Goal: Use online tool/utility: Use online tool/utility

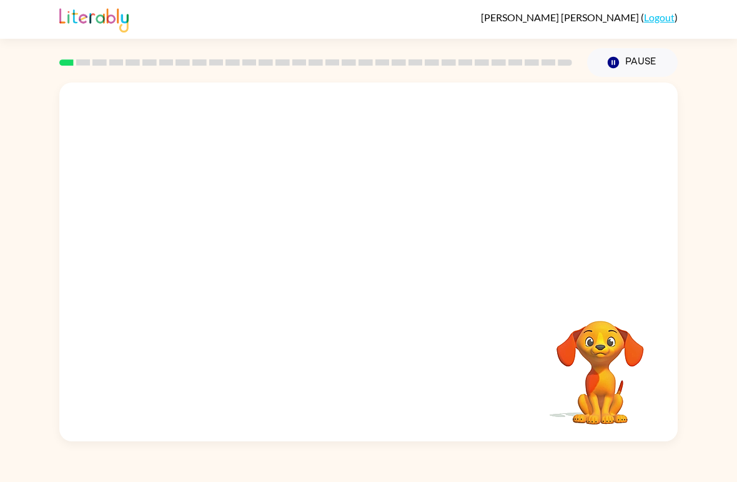
click at [724, 276] on div "Your browser must support playing .mp4 files to use Literably. Please try using…" at bounding box center [368, 259] width 737 height 364
click at [729, 282] on div "Your browser must support playing .mp4 files to use Literably. Please try using…" at bounding box center [368, 259] width 737 height 364
click at [435, 275] on div at bounding box center [368, 261] width 619 height 359
click at [435, 274] on div at bounding box center [368, 261] width 619 height 359
click at [370, 282] on button "button" at bounding box center [369, 269] width 80 height 46
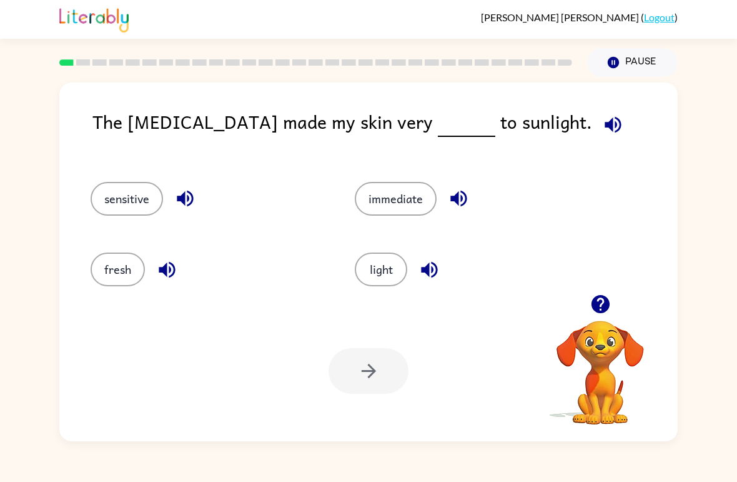
click at [395, 272] on button "light" at bounding box center [381, 269] width 52 height 34
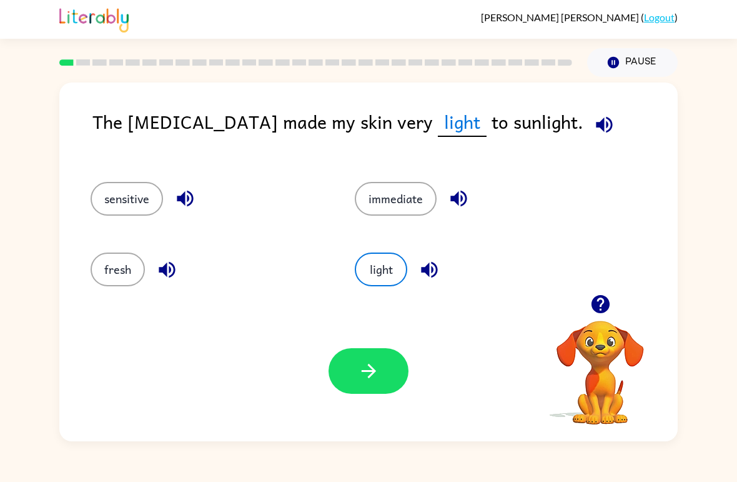
click at [389, 364] on button "button" at bounding box center [369, 371] width 80 height 46
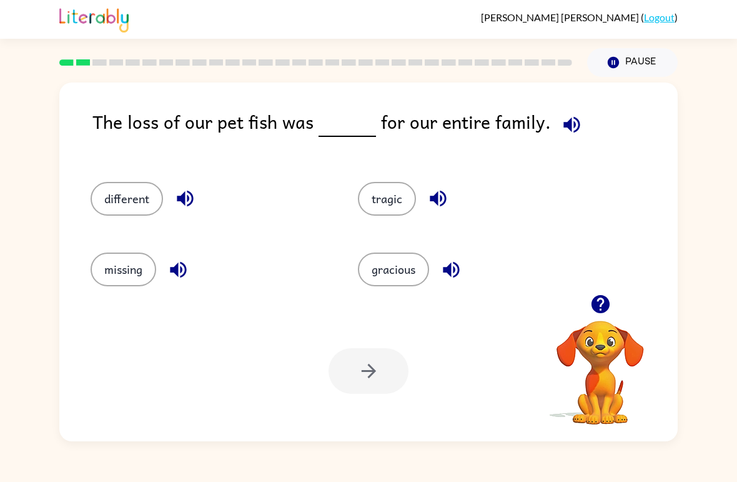
click at [126, 267] on button "missing" at bounding box center [124, 269] width 66 height 34
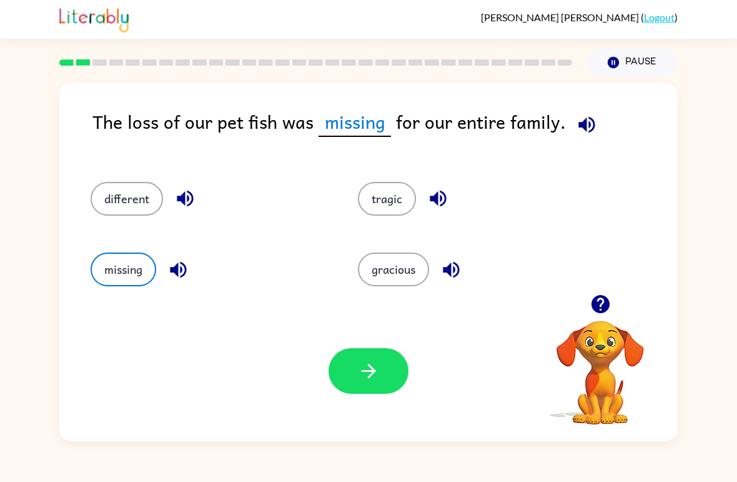
click at [405, 377] on button "button" at bounding box center [369, 371] width 80 height 46
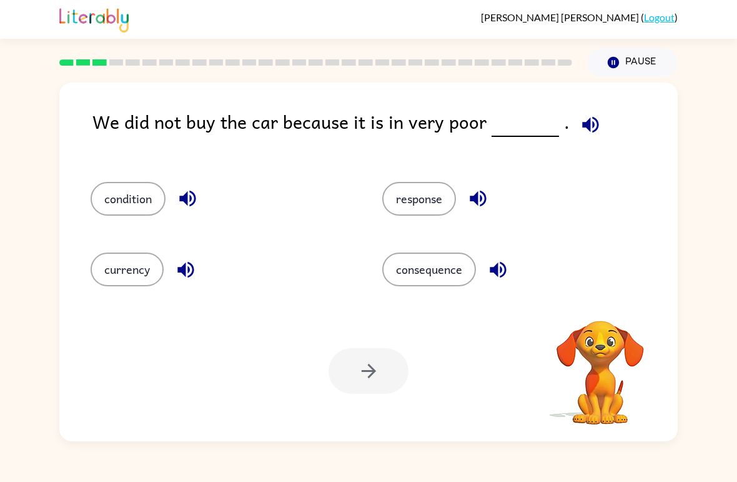
click at [580, 134] on icon "button" at bounding box center [591, 125] width 22 height 22
click at [449, 282] on button "consequence" at bounding box center [429, 269] width 94 height 34
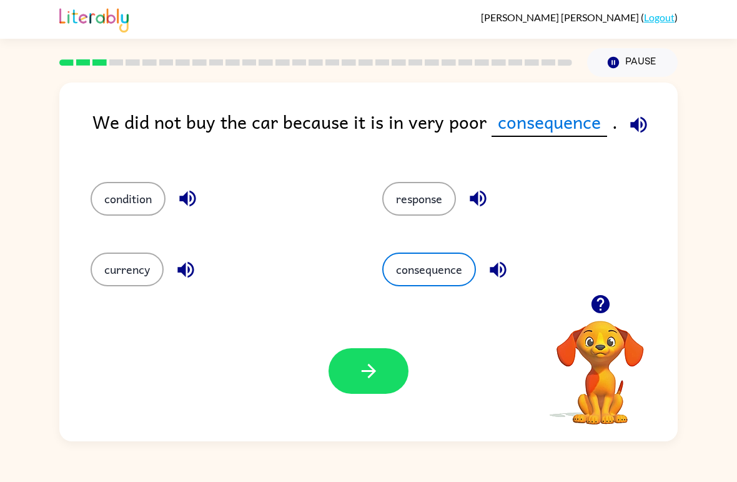
click at [367, 379] on icon "button" at bounding box center [369, 371] width 22 height 22
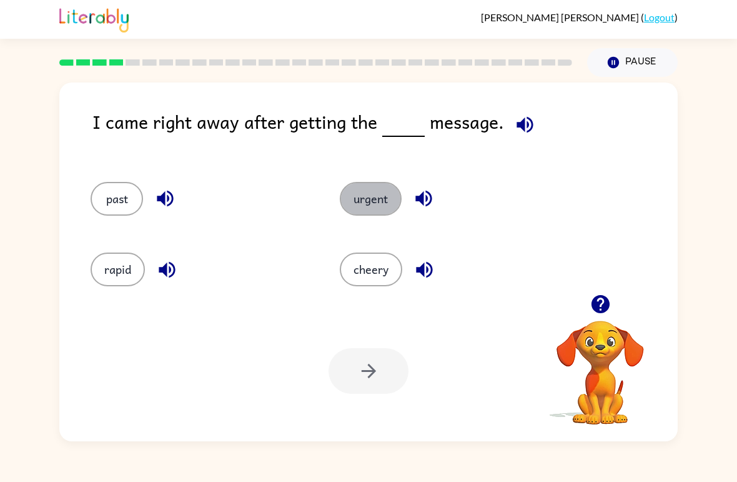
click at [377, 203] on button "urgent" at bounding box center [371, 199] width 62 height 34
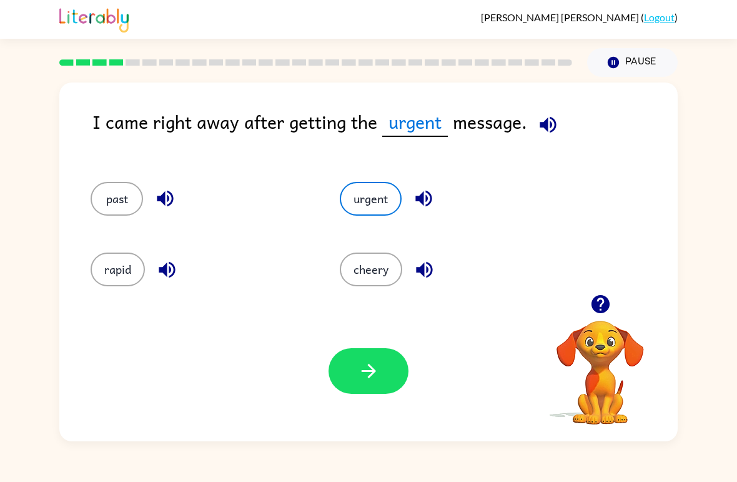
click at [622, 193] on div "past urgent rapid cheery" at bounding box center [369, 228] width 594 height 131
click at [350, 381] on button "button" at bounding box center [369, 371] width 80 height 46
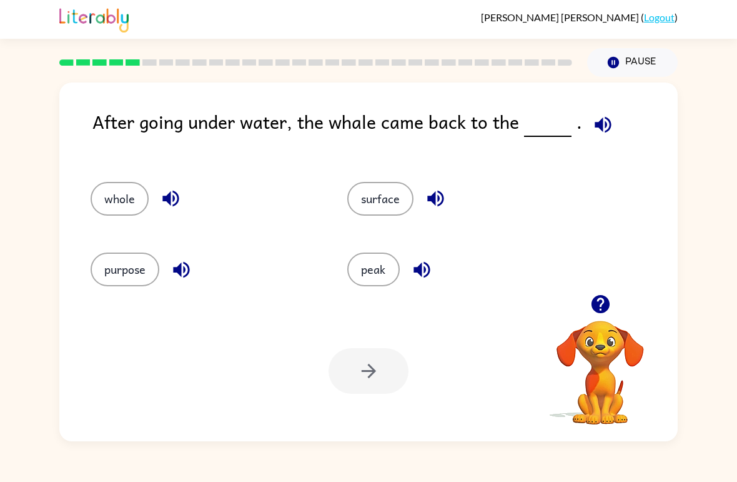
click at [107, 203] on button "whole" at bounding box center [120, 199] width 58 height 34
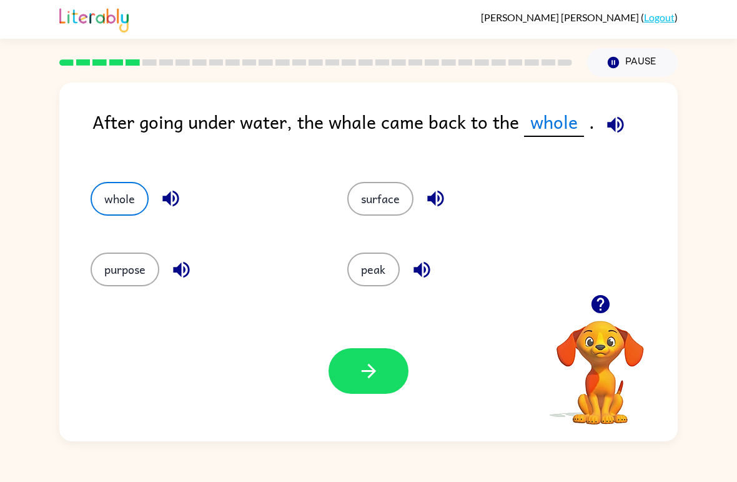
click at [351, 384] on button "button" at bounding box center [369, 371] width 80 height 46
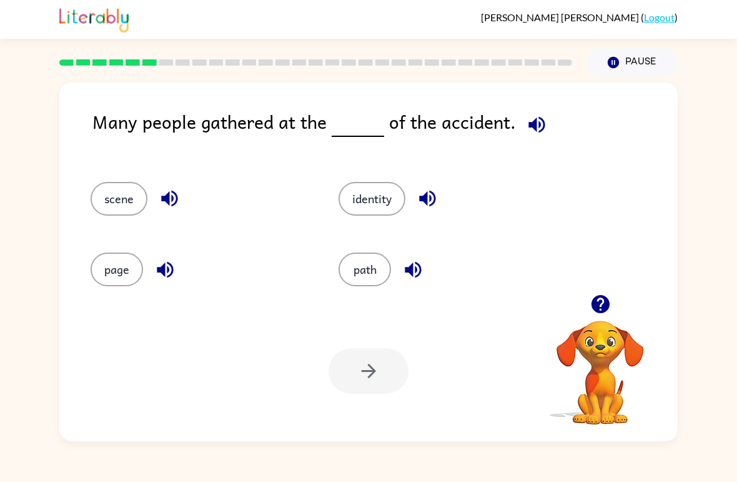
click at [395, 258] on div "path" at bounding box center [448, 269] width 219 height 34
click at [382, 266] on button "path" at bounding box center [365, 269] width 52 height 34
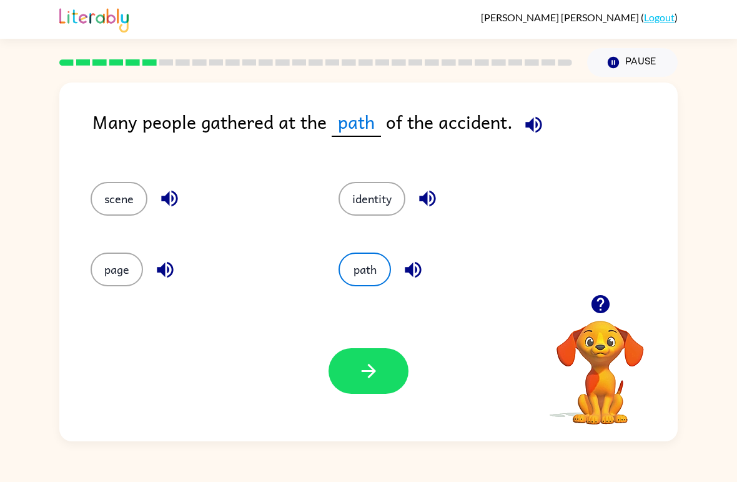
click at [394, 207] on button "identity" at bounding box center [372, 199] width 67 height 34
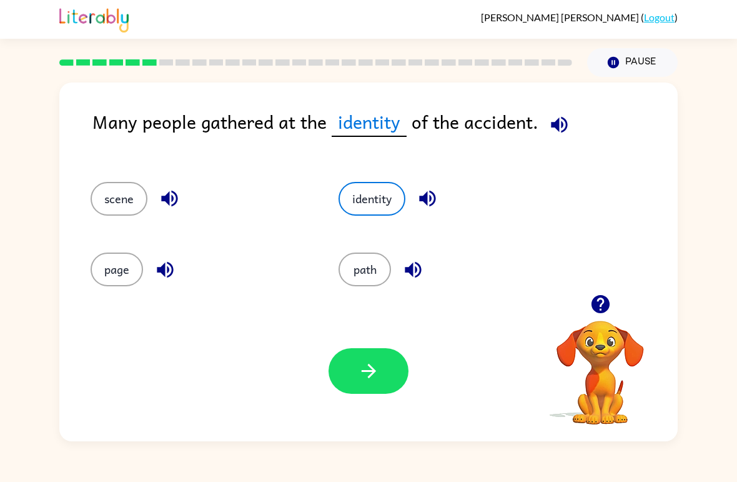
click at [366, 382] on icon "button" at bounding box center [369, 371] width 22 height 22
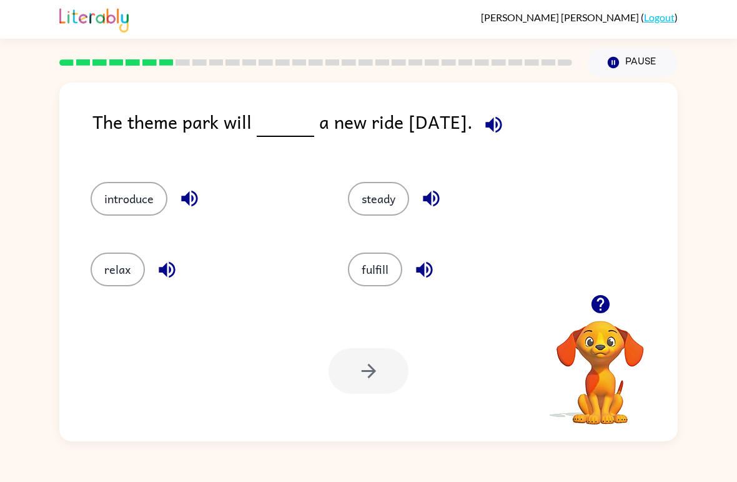
click at [115, 206] on button "introduce" at bounding box center [129, 199] width 77 height 34
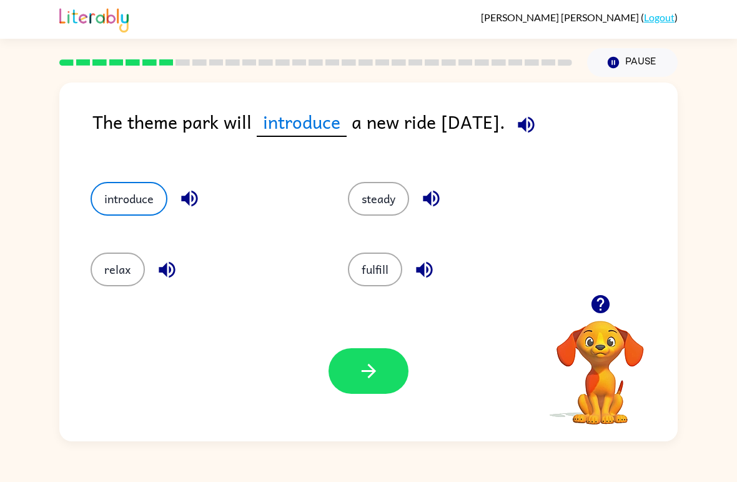
click at [383, 350] on button "button" at bounding box center [369, 371] width 80 height 46
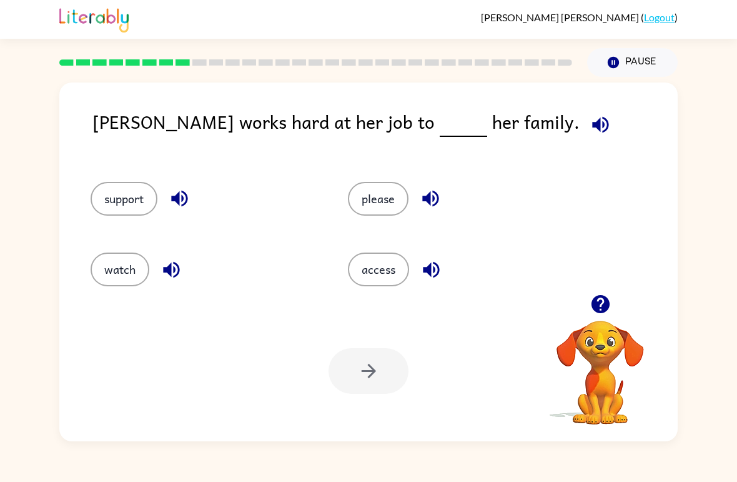
click at [121, 192] on button "support" at bounding box center [124, 199] width 67 height 34
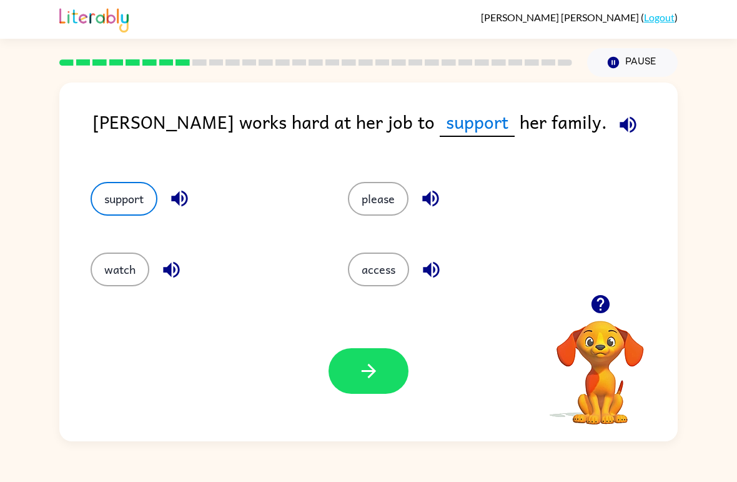
click at [380, 383] on button "button" at bounding box center [369, 371] width 80 height 46
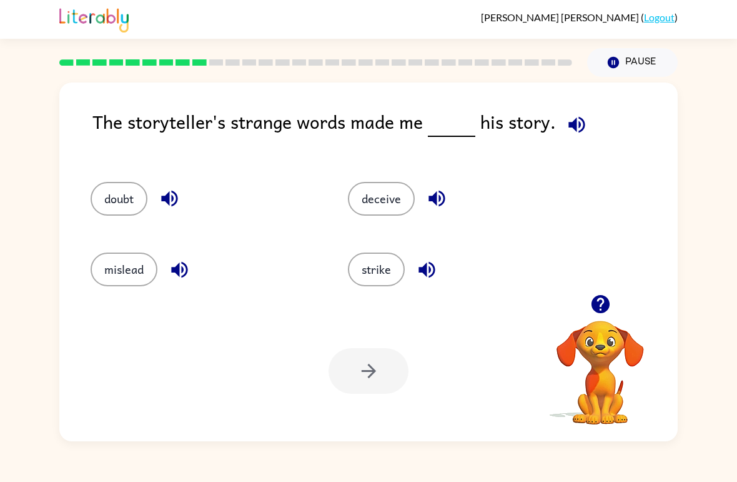
click at [388, 205] on button "deceive" at bounding box center [381, 199] width 67 height 34
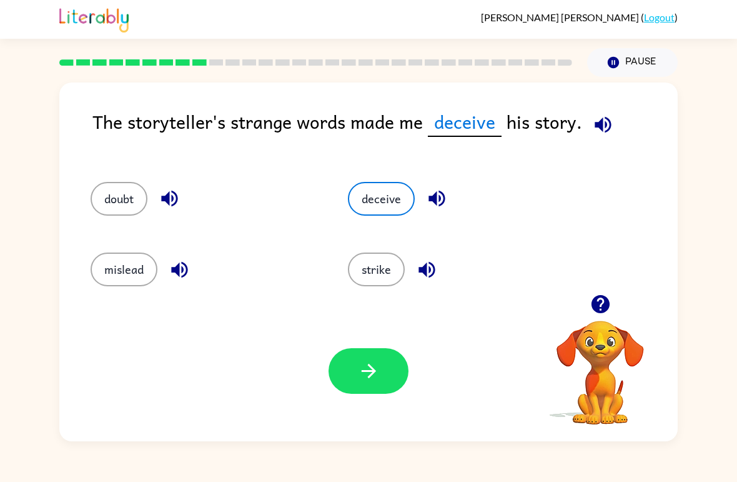
click at [391, 366] on button "button" at bounding box center [369, 371] width 80 height 46
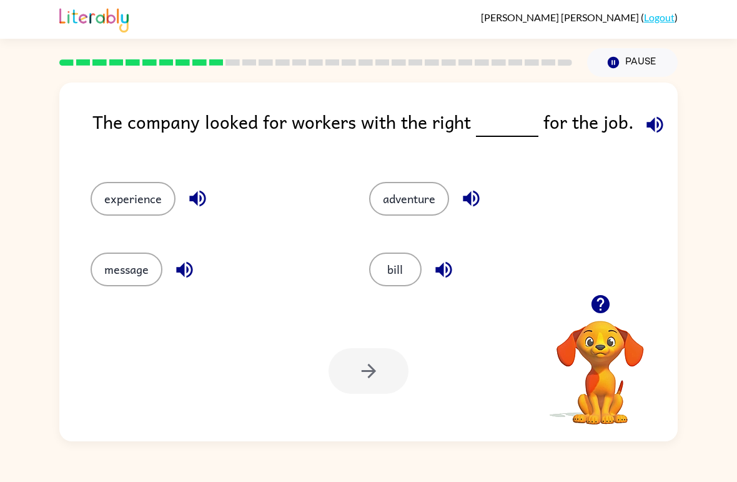
click at [133, 196] on button "experience" at bounding box center [133, 199] width 85 height 34
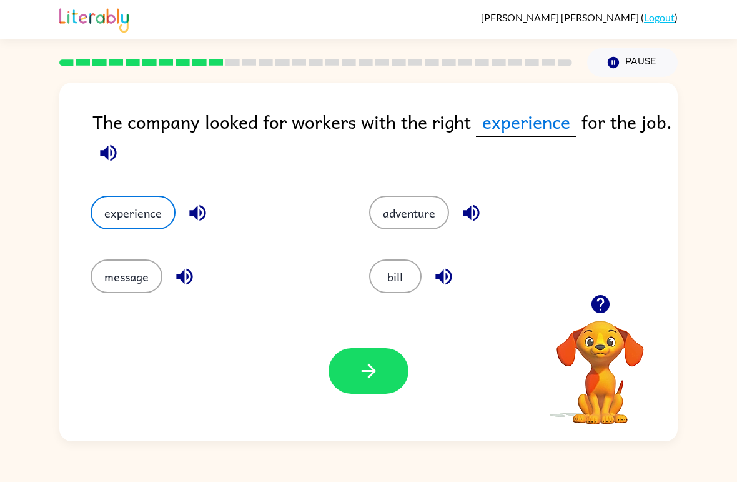
click at [378, 369] on icon "button" at bounding box center [369, 371] width 22 height 22
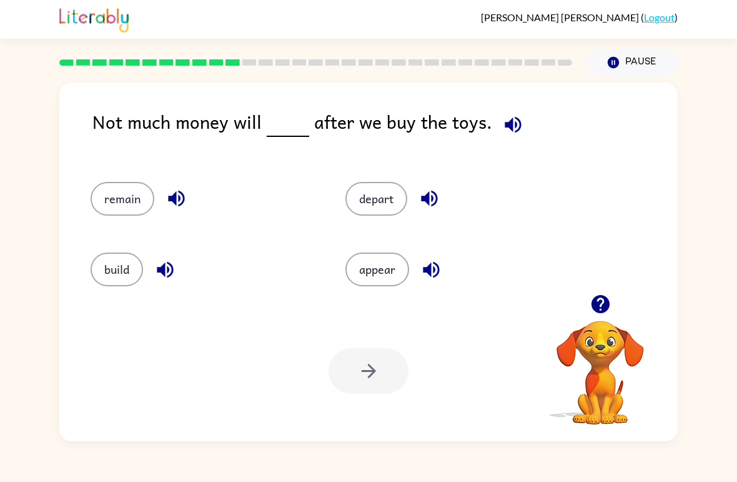
click at [107, 206] on button "remain" at bounding box center [123, 199] width 64 height 34
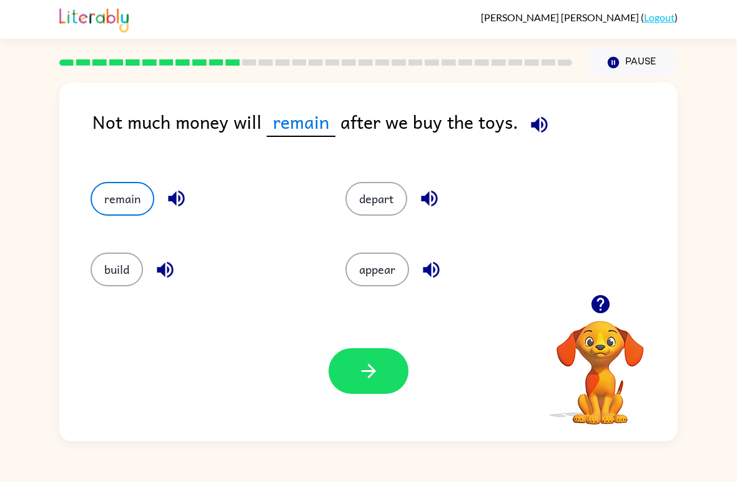
click at [537, 126] on icon "button" at bounding box center [540, 125] width 22 height 22
click at [382, 357] on button "button" at bounding box center [369, 371] width 80 height 46
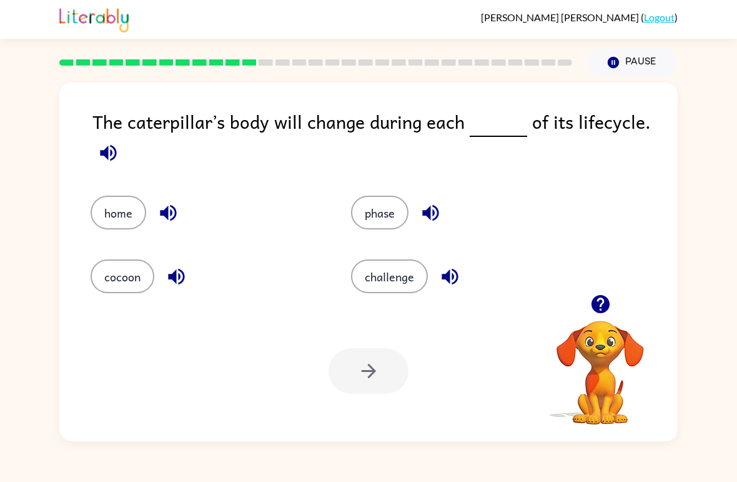
click at [111, 219] on button "home" at bounding box center [119, 213] width 56 height 34
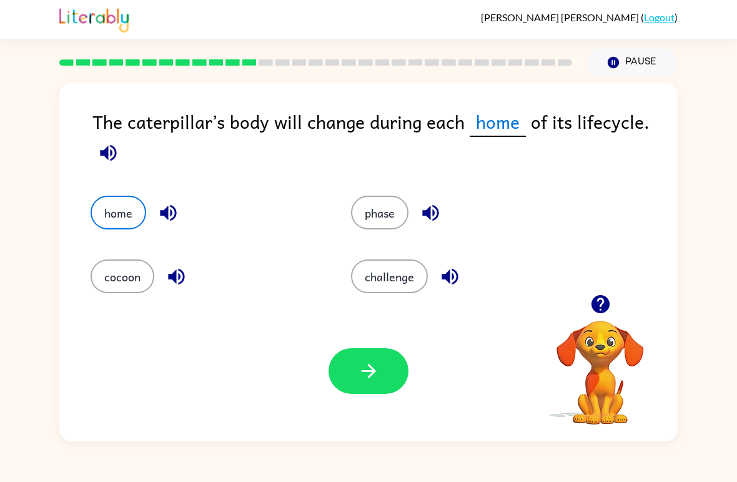
click at [392, 354] on button "button" at bounding box center [369, 371] width 80 height 46
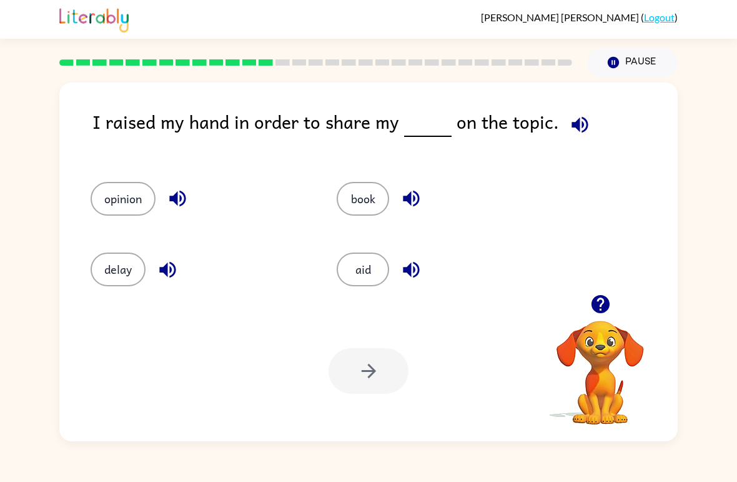
click at [116, 206] on button "opinion" at bounding box center [123, 199] width 65 height 34
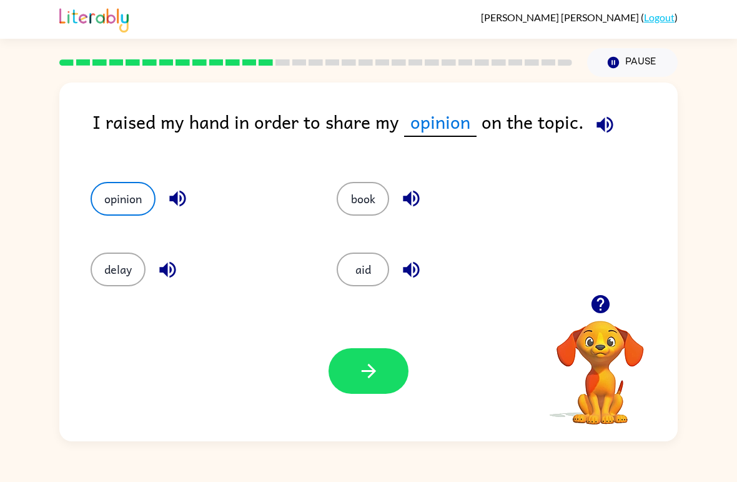
click at [385, 366] on button "button" at bounding box center [369, 371] width 80 height 46
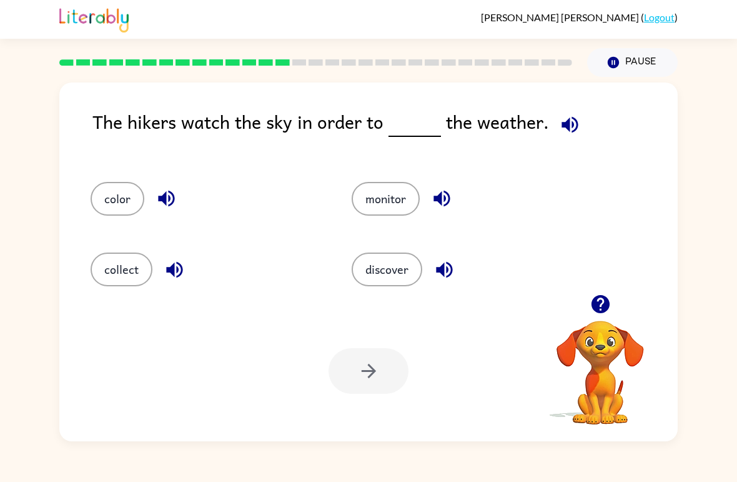
click at [378, 286] on button "discover" at bounding box center [387, 269] width 71 height 34
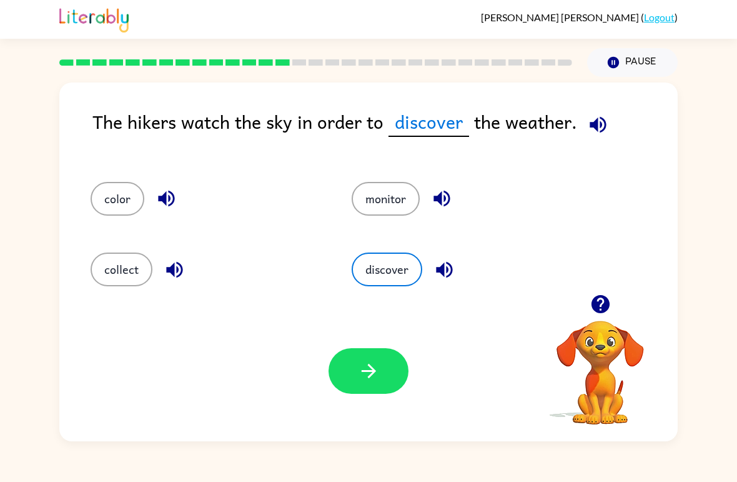
click at [379, 288] on div "discover" at bounding box center [458, 264] width 261 height 71
click at [369, 358] on button "button" at bounding box center [369, 371] width 80 height 46
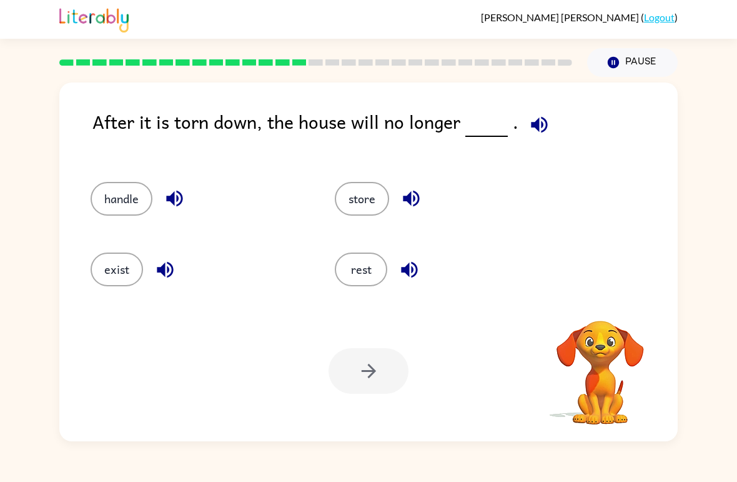
click at [548, 126] on button "button" at bounding box center [540, 125] width 32 height 32
click at [102, 207] on button "handle" at bounding box center [122, 199] width 62 height 34
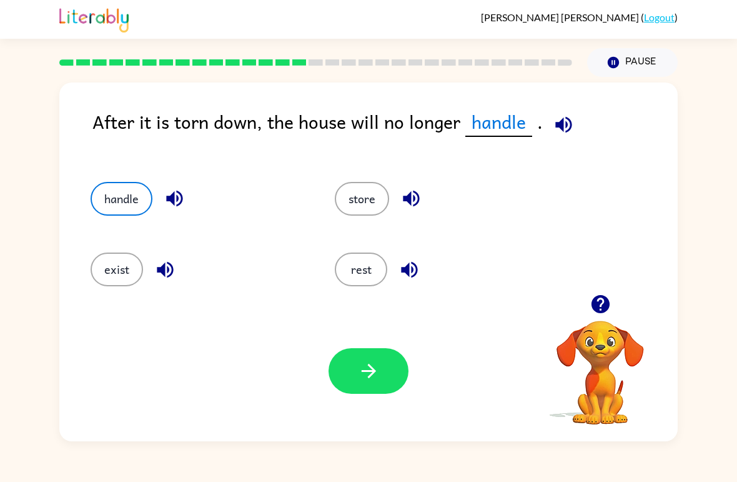
click at [112, 266] on button "exist" at bounding box center [117, 269] width 52 height 34
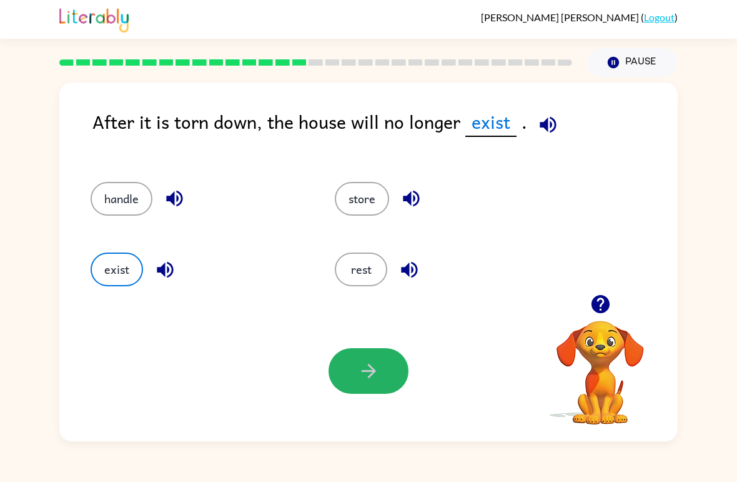
click at [380, 380] on button "button" at bounding box center [369, 371] width 80 height 46
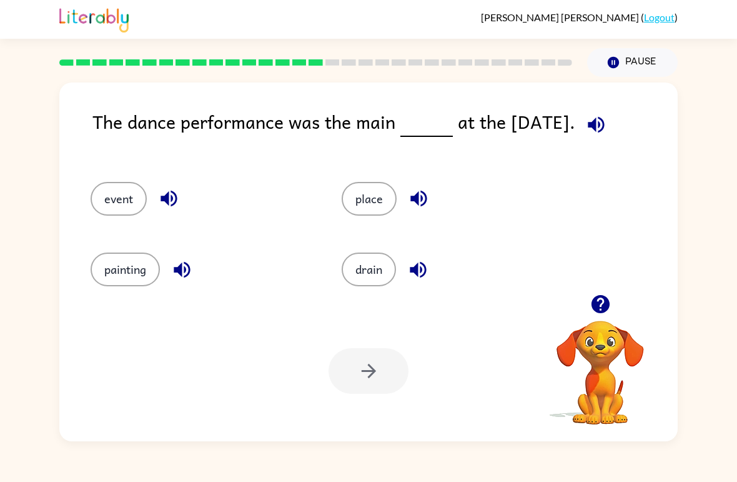
click at [377, 200] on button "place" at bounding box center [369, 199] width 55 height 34
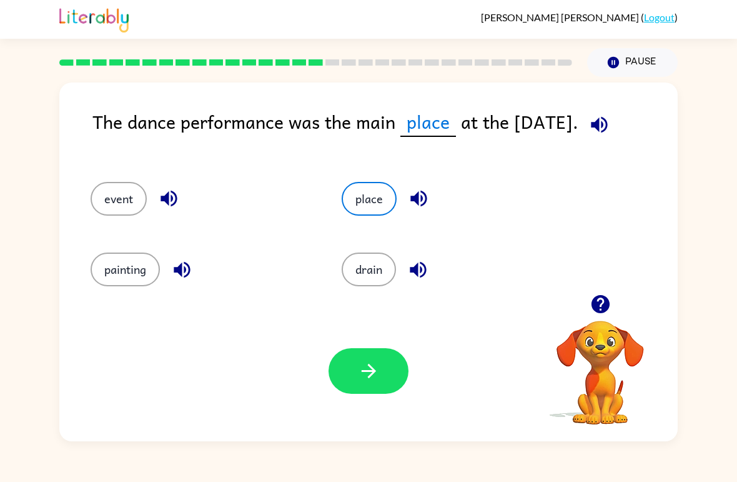
click at [114, 197] on button "event" at bounding box center [119, 199] width 56 height 34
click at [366, 369] on icon "button" at bounding box center [369, 371] width 22 height 22
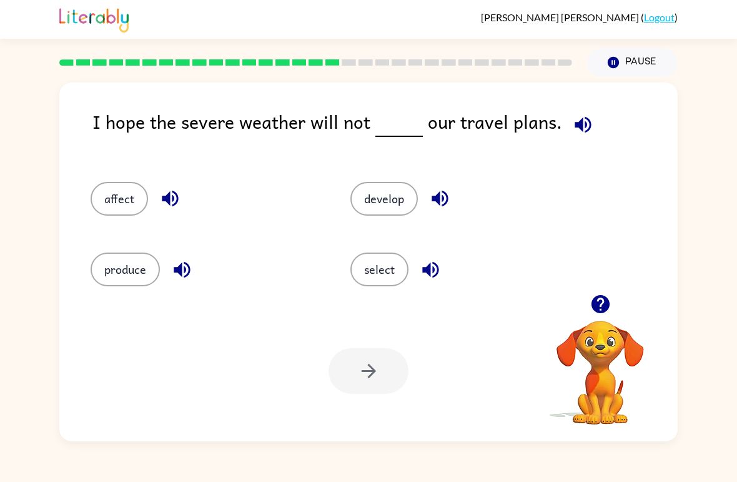
click at [144, 192] on button "affect" at bounding box center [119, 199] width 57 height 34
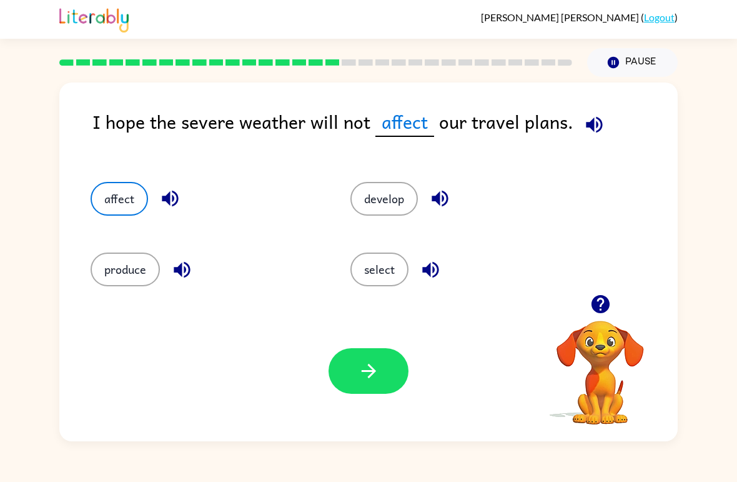
click at [377, 372] on icon "button" at bounding box center [369, 371] width 22 height 22
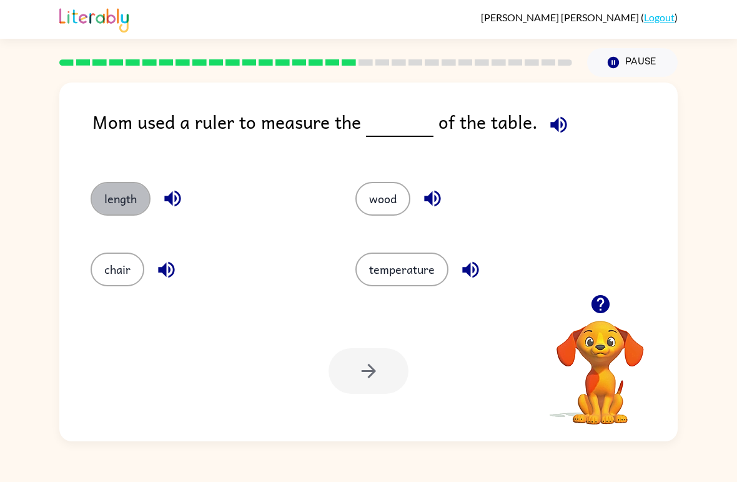
click at [112, 193] on button "length" at bounding box center [121, 199] width 60 height 34
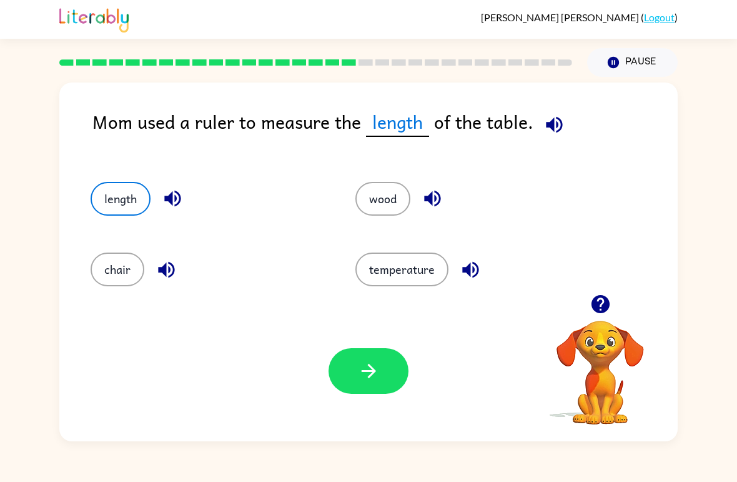
click at [388, 365] on button "button" at bounding box center [369, 371] width 80 height 46
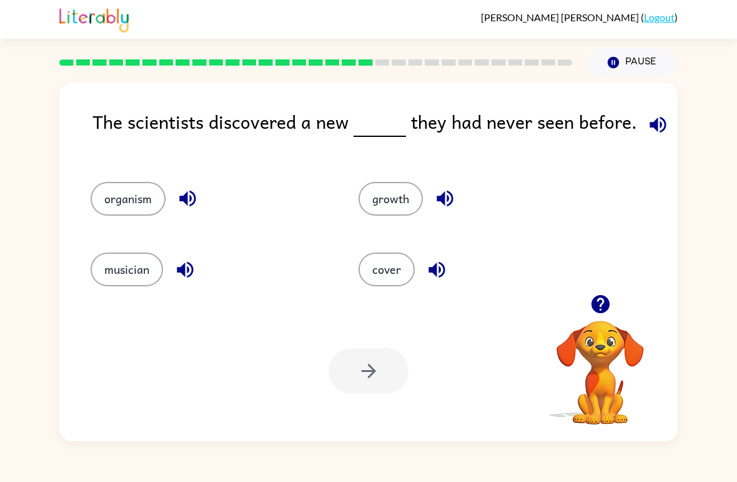
click at [112, 198] on button "organism" at bounding box center [128, 199] width 75 height 34
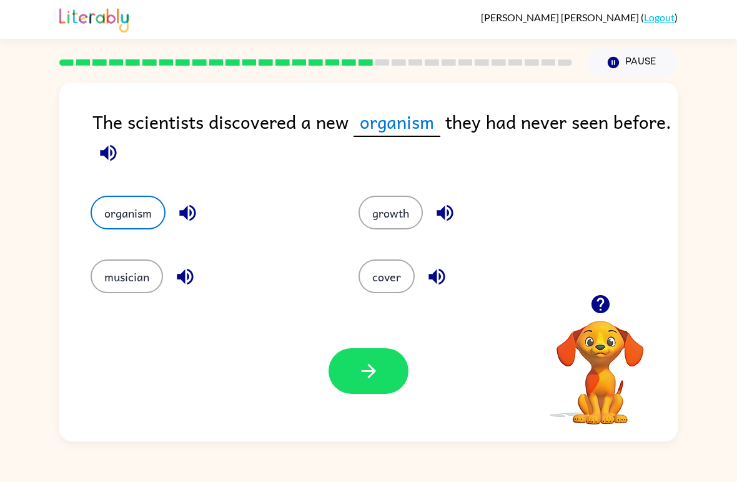
click at [390, 372] on button "button" at bounding box center [369, 371] width 80 height 46
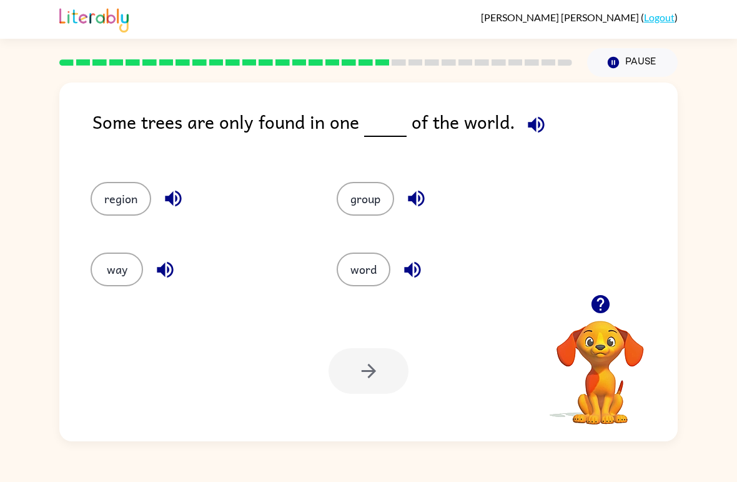
click at [122, 202] on button "region" at bounding box center [121, 199] width 61 height 34
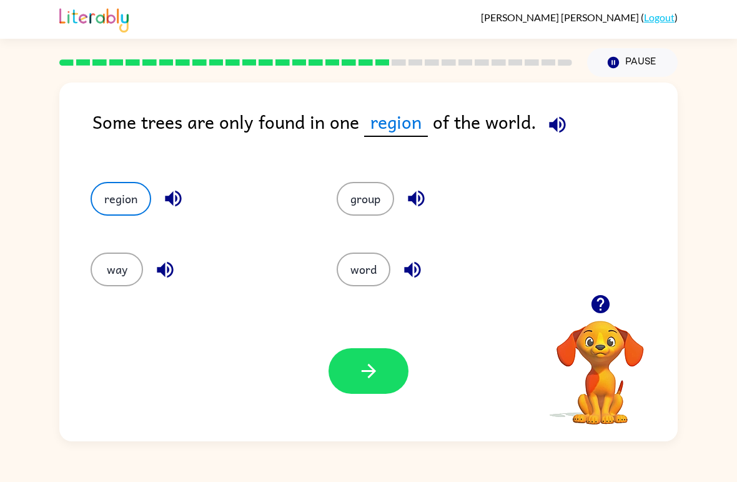
click at [385, 377] on button "button" at bounding box center [369, 371] width 80 height 46
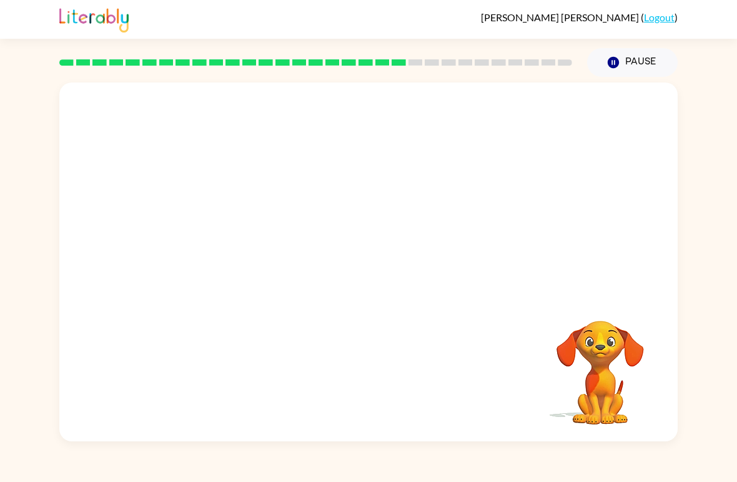
click at [245, 269] on video "Your browser must support playing .mp4 files to use Literably. Please try using…" at bounding box center [368, 188] width 619 height 212
click at [245, 259] on video "Your browser must support playing .mp4 files to use Literably. Please try using…" at bounding box center [368, 188] width 619 height 212
click at [259, 260] on video "Your browser must support playing .mp4 files to use Literably. Please try using…" at bounding box center [368, 188] width 619 height 212
click at [256, 262] on video "Your browser must support playing .mp4 files to use Literably. Please try using…" at bounding box center [368, 188] width 619 height 212
click at [246, 255] on video "Your browser must support playing .mp4 files to use Literably. Please try using…" at bounding box center [368, 188] width 619 height 212
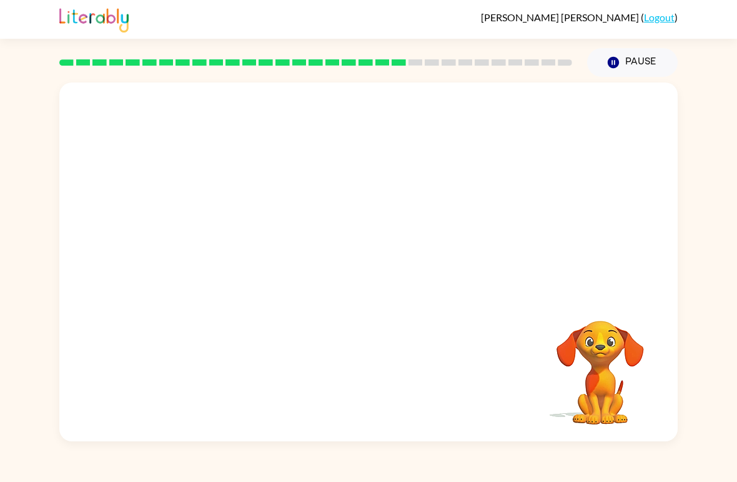
click at [239, 267] on video "Your browser must support playing .mp4 files to use Literably. Please try using…" at bounding box center [368, 188] width 619 height 212
click at [236, 264] on video "Your browser must support playing .mp4 files to use Literably. Please try using…" at bounding box center [368, 188] width 619 height 212
click at [235, 263] on video "Your browser must support playing .mp4 files to use Literably. Please try using…" at bounding box center [368, 188] width 619 height 212
click at [227, 267] on video "Your browser must support playing .mp4 files to use Literably. Please try using…" at bounding box center [368, 188] width 619 height 212
click at [245, 259] on video "Your browser must support playing .mp4 files to use Literably. Please try using…" at bounding box center [368, 188] width 619 height 212
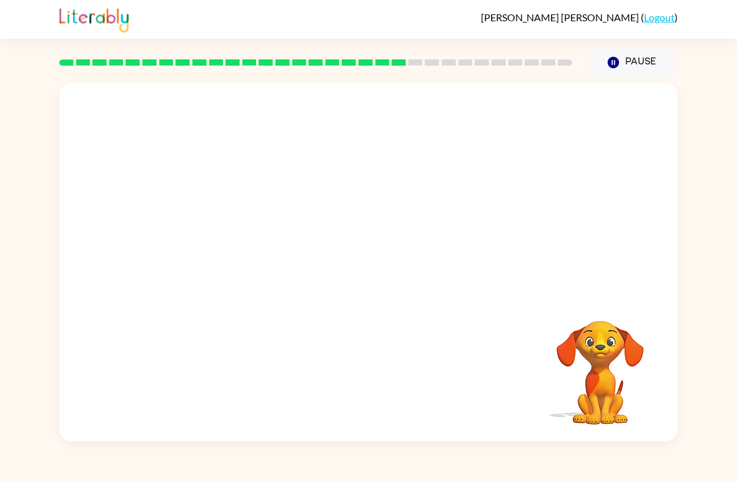
click at [246, 251] on video "Your browser must support playing .mp4 files to use Literably. Please try using…" at bounding box center [368, 188] width 619 height 212
click at [245, 251] on video "Your browser must support playing .mp4 files to use Literably. Please try using…" at bounding box center [368, 188] width 619 height 212
click at [240, 257] on video "Your browser must support playing .mp4 files to use Literably. Please try using…" at bounding box center [368, 188] width 619 height 212
click at [249, 256] on video "Your browser must support playing .mp4 files to use Literably. Please try using…" at bounding box center [368, 188] width 619 height 212
click at [249, 255] on video "Your browser must support playing .mp4 files to use Literably. Please try using…" at bounding box center [368, 188] width 619 height 212
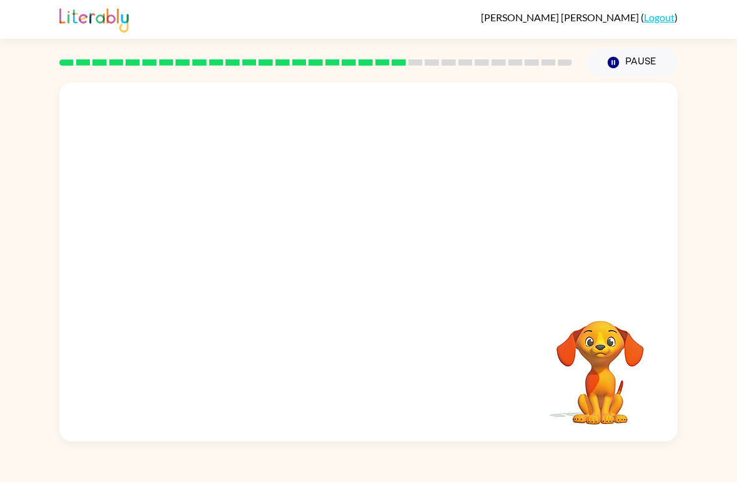
click at [245, 261] on video "Your browser must support playing .mp4 files to use Literably. Please try using…" at bounding box center [368, 188] width 619 height 212
click at [237, 264] on video "Your browser must support playing .mp4 files to use Literably. Please try using…" at bounding box center [368, 188] width 619 height 212
click at [234, 241] on video "Your browser must support playing .mp4 files to use Literably. Please try using…" at bounding box center [368, 188] width 619 height 212
click at [230, 247] on video "Your browser must support playing .mp4 files to use Literably. Please try using…" at bounding box center [368, 188] width 619 height 212
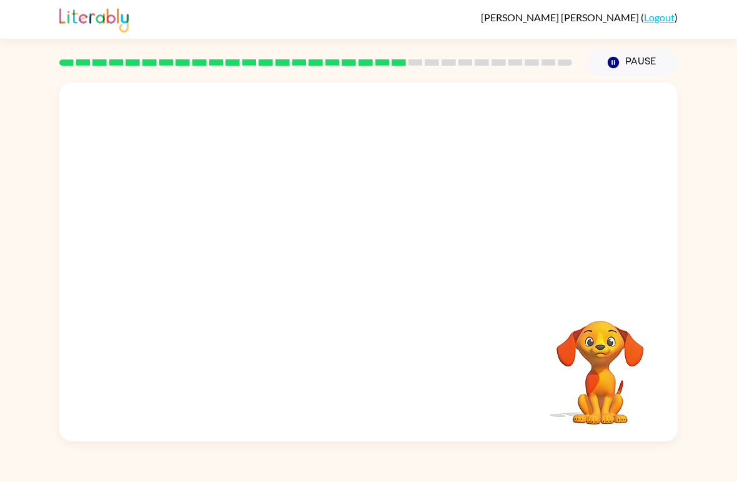
click at [229, 247] on video "Your browser must support playing .mp4 files to use Literably. Please try using…" at bounding box center [368, 188] width 619 height 212
click at [251, 272] on video "Your browser must support playing .mp4 files to use Literably. Please try using…" at bounding box center [368, 188] width 619 height 212
click at [244, 267] on video "Your browser must support playing .mp4 files to use Literably. Please try using…" at bounding box center [368, 188] width 619 height 212
click at [245, 257] on video "Your browser must support playing .mp4 files to use Literably. Please try using…" at bounding box center [368, 188] width 619 height 212
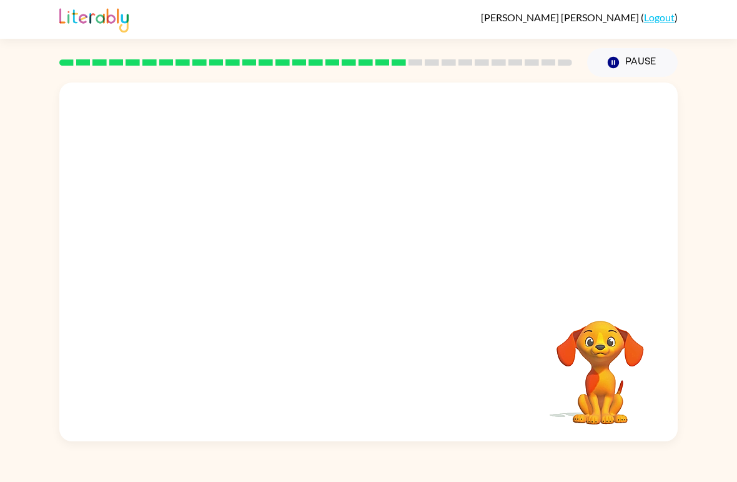
click at [244, 257] on video "Your browser must support playing .mp4 files to use Literably. Please try using…" at bounding box center [368, 188] width 619 height 212
click at [236, 252] on video "Your browser must support playing .mp4 files to use Literably. Please try using…" at bounding box center [368, 188] width 619 height 212
click at [236, 246] on video "Your browser must support playing .mp4 files to use Literably. Please try using…" at bounding box center [368, 188] width 619 height 212
click at [237, 263] on video "Your browser must support playing .mp4 files to use Literably. Please try using…" at bounding box center [368, 188] width 619 height 212
click at [246, 256] on video "Your browser must support playing .mp4 files to use Literably. Please try using…" at bounding box center [368, 188] width 619 height 212
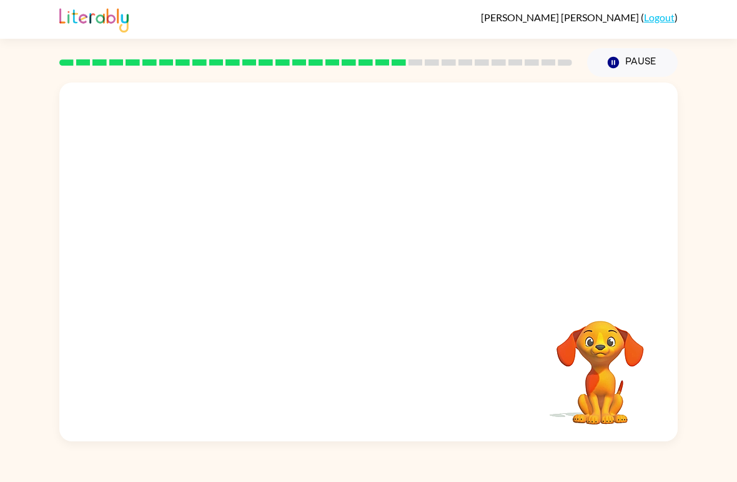
click at [247, 258] on video "Your browser must support playing .mp4 files to use Literably. Please try using…" at bounding box center [368, 188] width 619 height 212
click at [237, 254] on video "Your browser must support playing .mp4 files to use Literably. Please try using…" at bounding box center [368, 188] width 619 height 212
click at [237, 253] on video "Your browser must support playing .mp4 files to use Literably. Please try using…" at bounding box center [368, 188] width 619 height 212
click at [244, 251] on video "Your browser must support playing .mp4 files to use Literably. Please try using…" at bounding box center [368, 188] width 619 height 212
click at [243, 251] on video "Your browser must support playing .mp4 files to use Literably. Please try using…" at bounding box center [368, 188] width 619 height 212
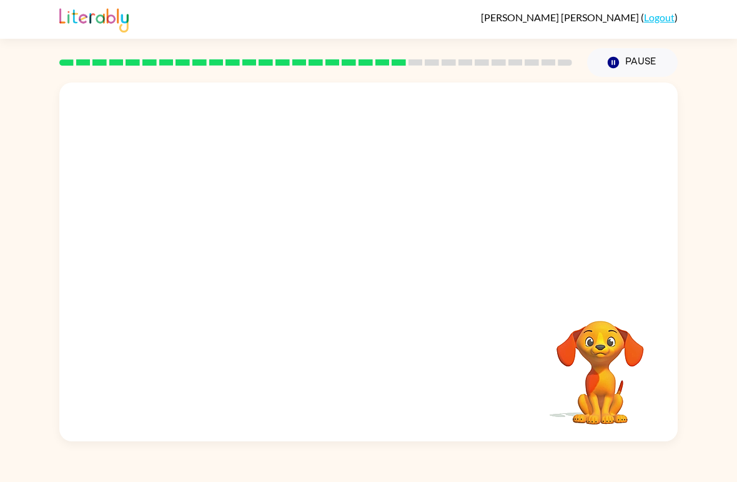
click at [242, 259] on video "Your browser must support playing .mp4 files to use Literably. Please try using…" at bounding box center [368, 188] width 619 height 212
click at [242, 248] on video "Your browser must support playing .mp4 files to use Literably. Please try using…" at bounding box center [368, 188] width 619 height 212
click at [246, 267] on div at bounding box center [368, 261] width 619 height 359
click at [343, 281] on div at bounding box center [369, 269] width 80 height 46
click at [371, 259] on div at bounding box center [369, 269] width 80 height 46
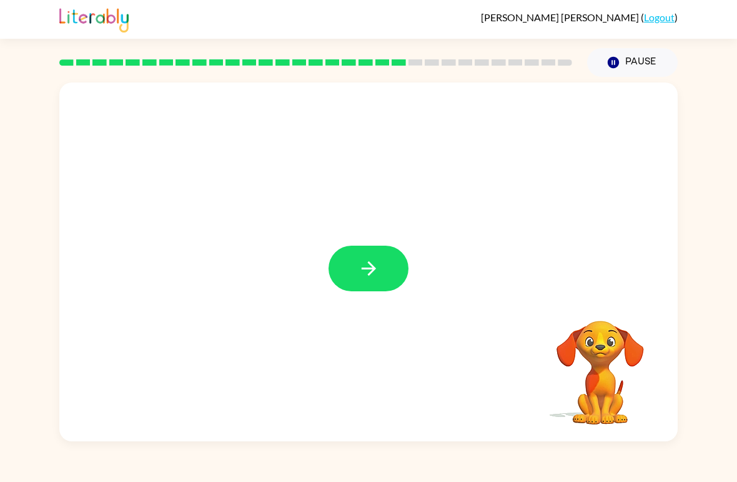
click at [381, 267] on button "button" at bounding box center [369, 269] width 80 height 46
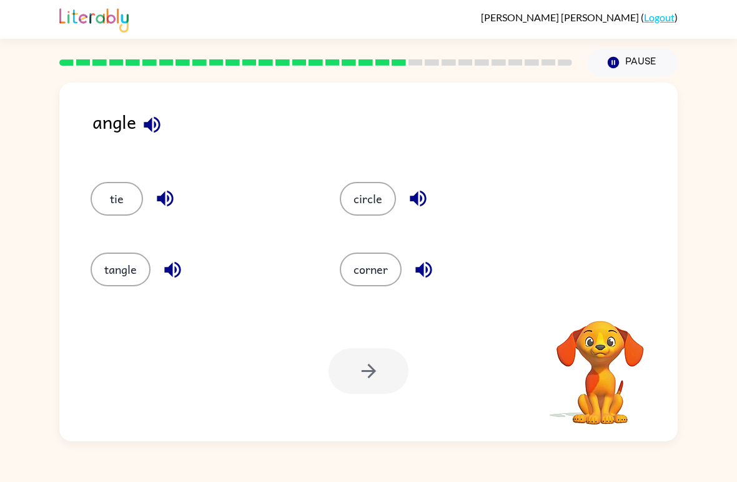
click at [119, 284] on button "tangle" at bounding box center [121, 269] width 60 height 34
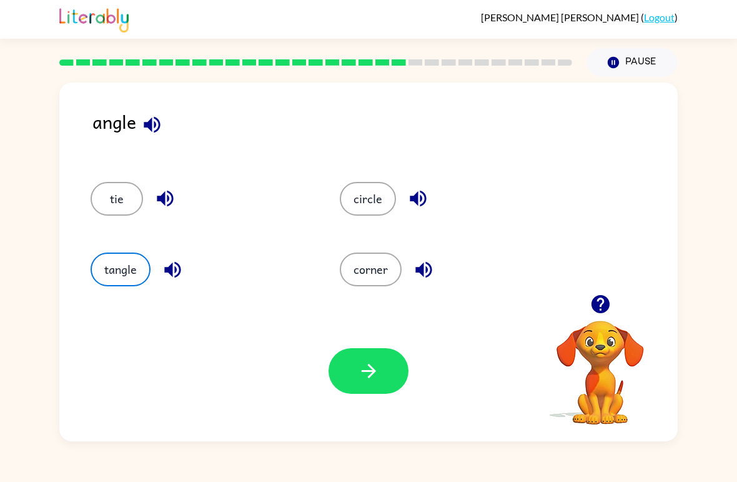
click at [386, 267] on button "corner" at bounding box center [371, 269] width 62 height 34
click at [389, 387] on button "button" at bounding box center [369, 371] width 80 height 46
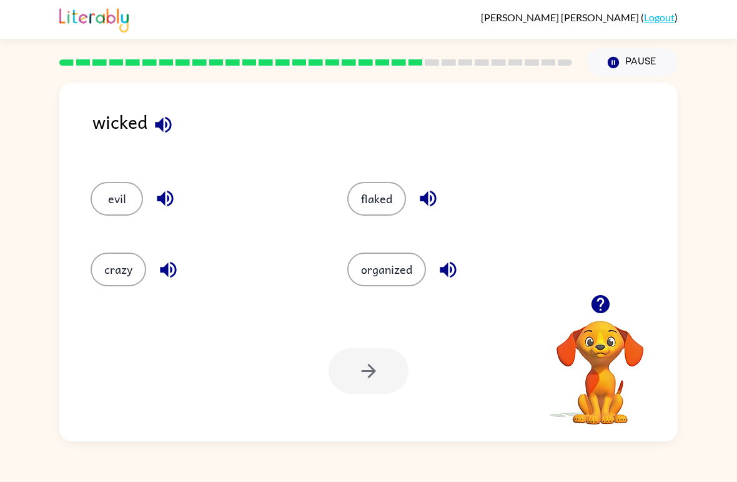
click at [413, 267] on button "organized" at bounding box center [386, 269] width 79 height 34
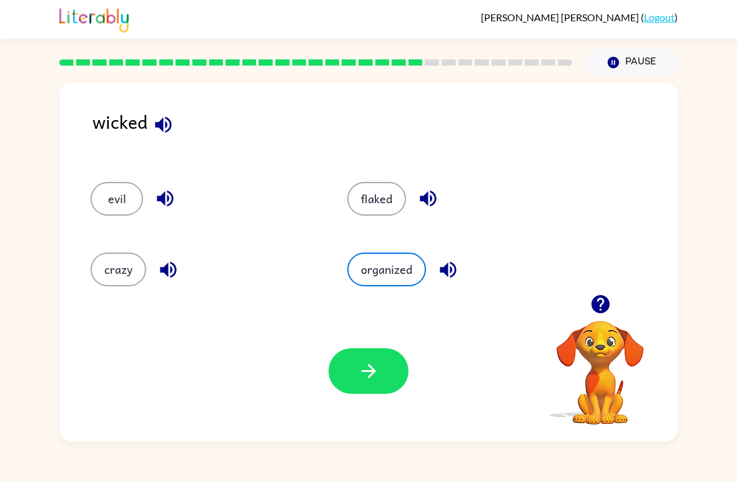
click at [398, 202] on button "flaked" at bounding box center [376, 199] width 59 height 34
click at [369, 369] on icon "button" at bounding box center [369, 371] width 22 height 22
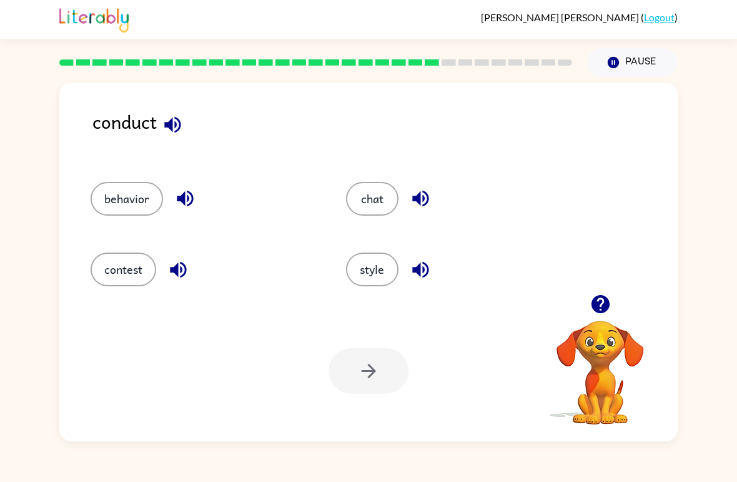
click at [123, 208] on button "behavior" at bounding box center [127, 199] width 72 height 34
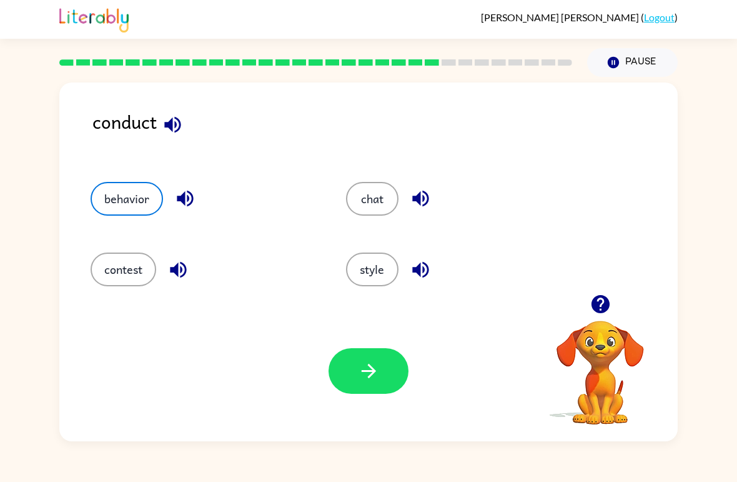
click at [366, 364] on icon "button" at bounding box center [369, 371] width 22 height 22
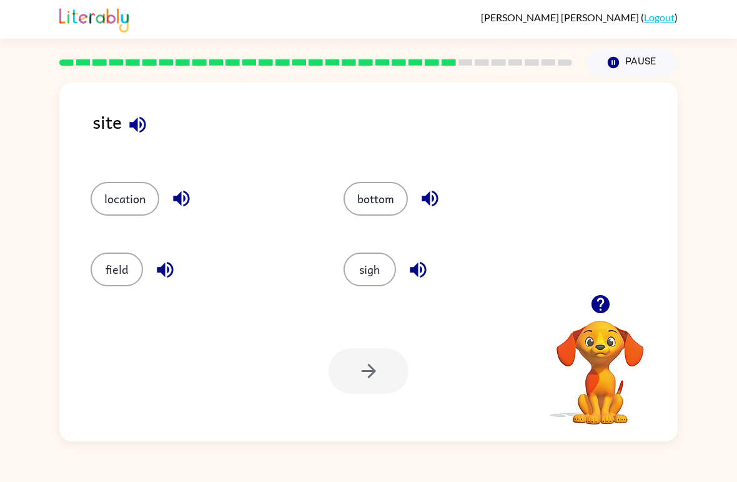
click at [382, 271] on button "sigh" at bounding box center [370, 269] width 52 height 34
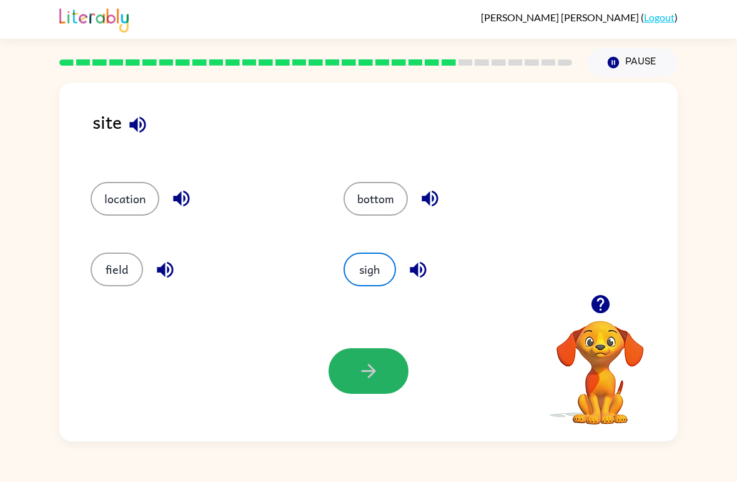
click at [362, 384] on button "button" at bounding box center [369, 371] width 80 height 46
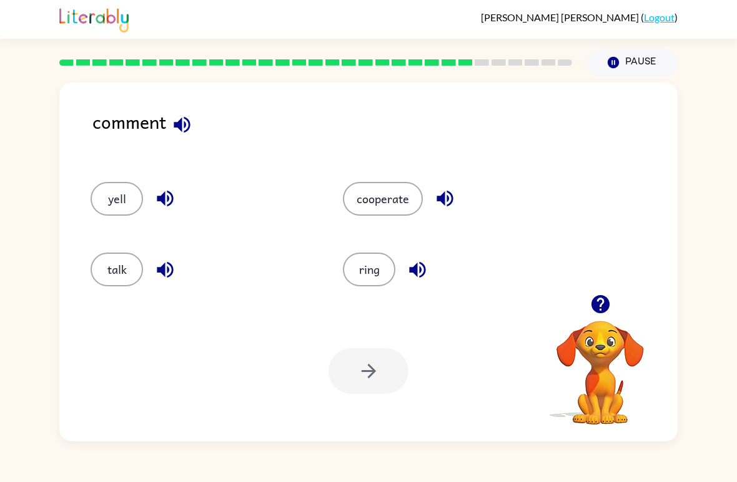
click at [110, 264] on button "talk" at bounding box center [117, 269] width 52 height 34
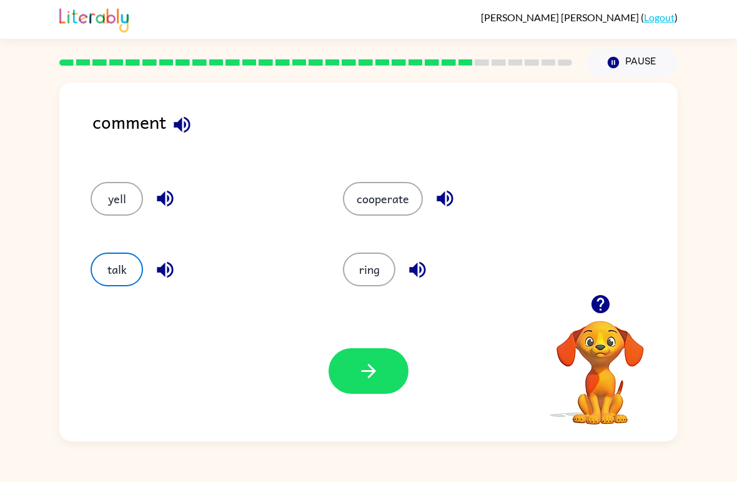
click at [354, 377] on button "button" at bounding box center [369, 371] width 80 height 46
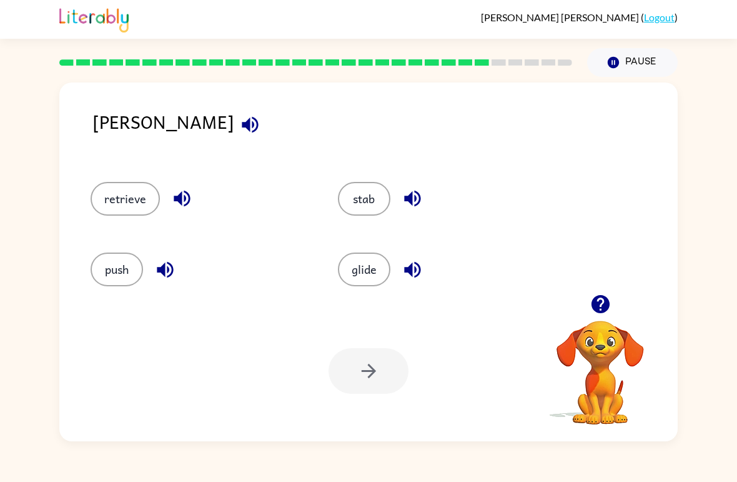
click at [101, 196] on button "retrieve" at bounding box center [125, 199] width 69 height 34
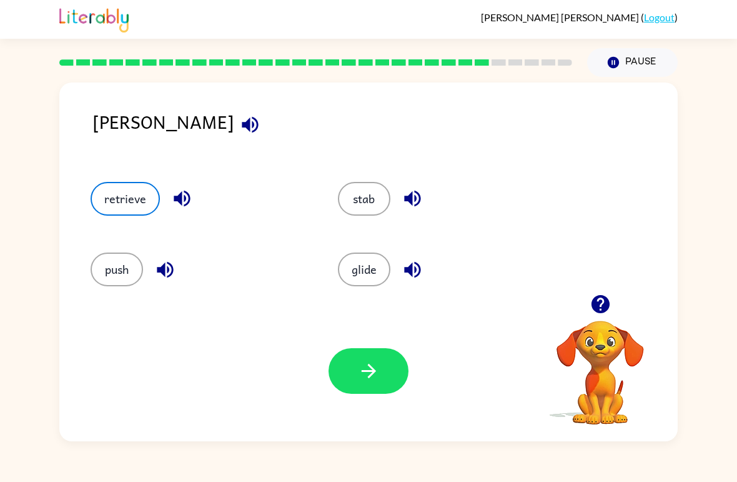
click at [386, 390] on button "button" at bounding box center [369, 371] width 80 height 46
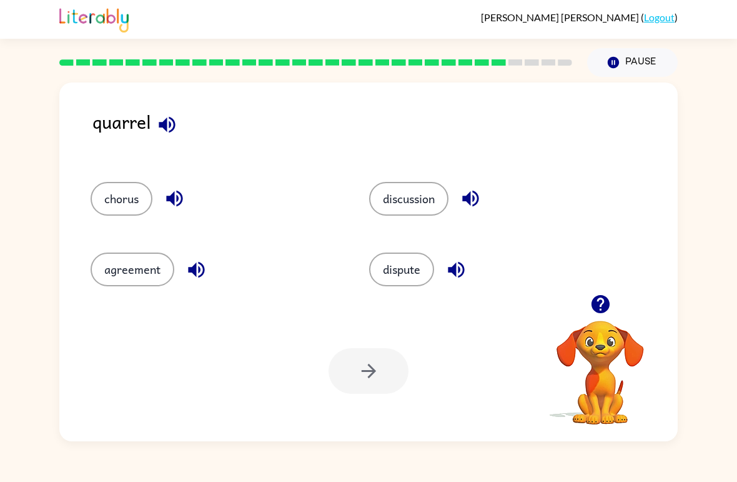
click at [412, 184] on button "discussion" at bounding box center [408, 199] width 79 height 34
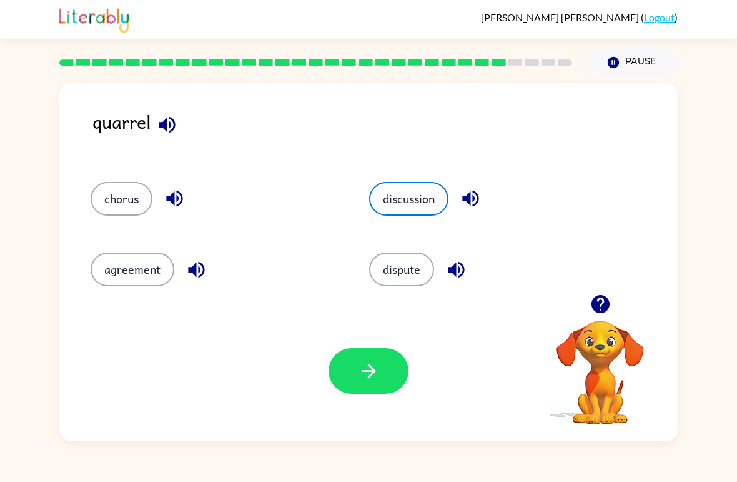
click at [356, 377] on button "button" at bounding box center [369, 371] width 80 height 46
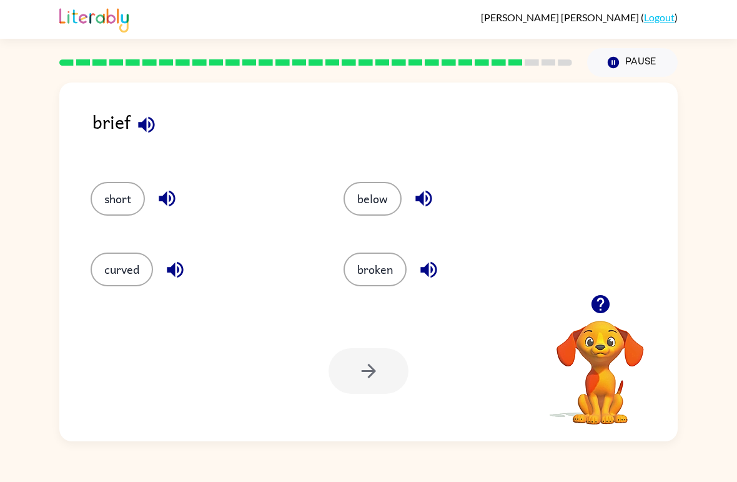
click at [121, 272] on button "curved" at bounding box center [122, 269] width 62 height 34
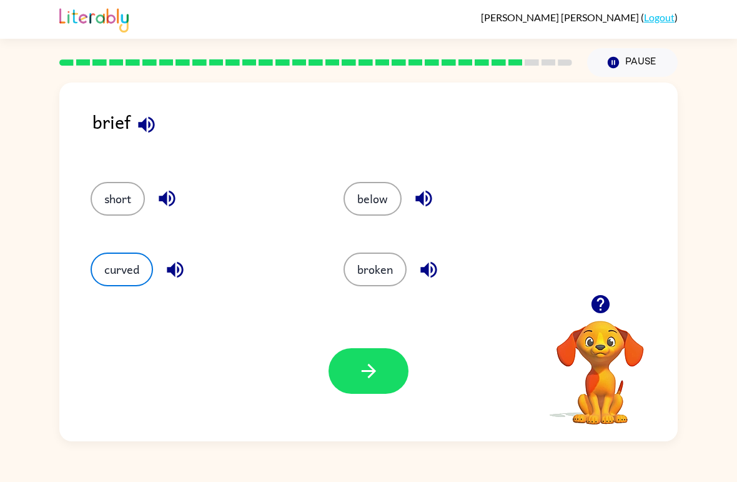
click at [376, 361] on icon "button" at bounding box center [369, 371] width 22 height 22
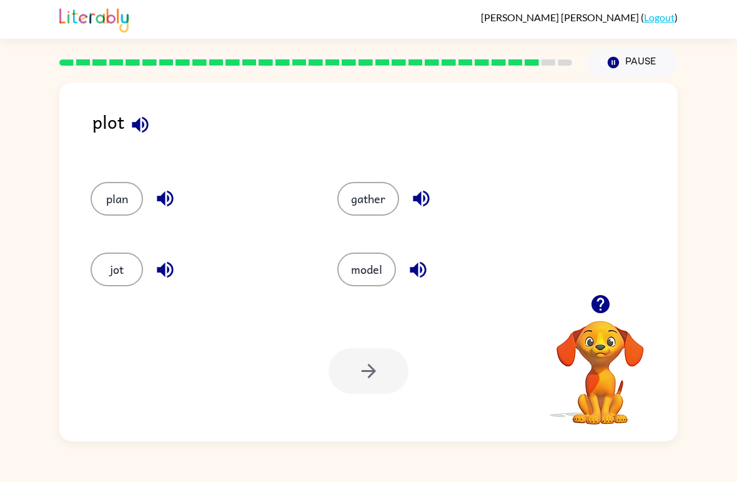
click at [359, 208] on button "gather" at bounding box center [368, 199] width 62 height 34
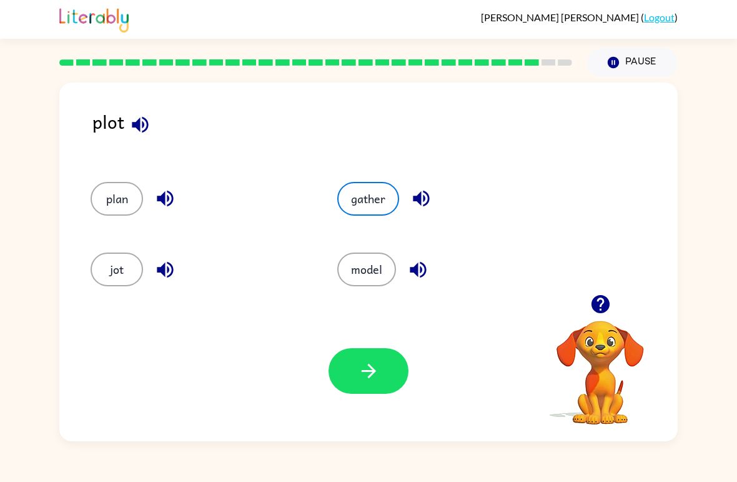
click at [99, 266] on button "jot" at bounding box center [117, 269] width 52 height 34
click at [370, 415] on div "Your browser must support playing .mp4 files to use Literably. Please try using…" at bounding box center [368, 371] width 619 height 141
click at [384, 384] on button "button" at bounding box center [369, 371] width 80 height 46
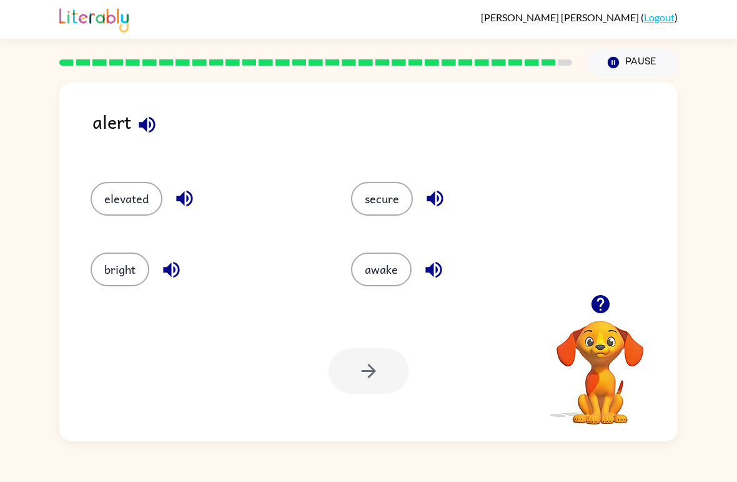
click at [400, 198] on button "secure" at bounding box center [382, 199] width 62 height 34
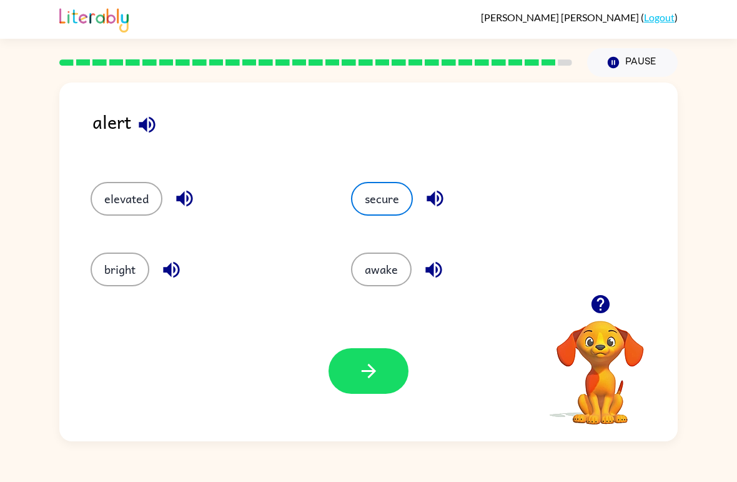
click at [149, 141] on button "button" at bounding box center [147, 125] width 32 height 32
click at [141, 115] on icon "button" at bounding box center [147, 125] width 22 height 22
click at [151, 124] on icon "button" at bounding box center [147, 125] width 22 height 22
click at [371, 392] on button "button" at bounding box center [369, 371] width 80 height 46
click at [371, 392] on div at bounding box center [369, 371] width 80 height 46
